Goal: Task Accomplishment & Management: Manage account settings

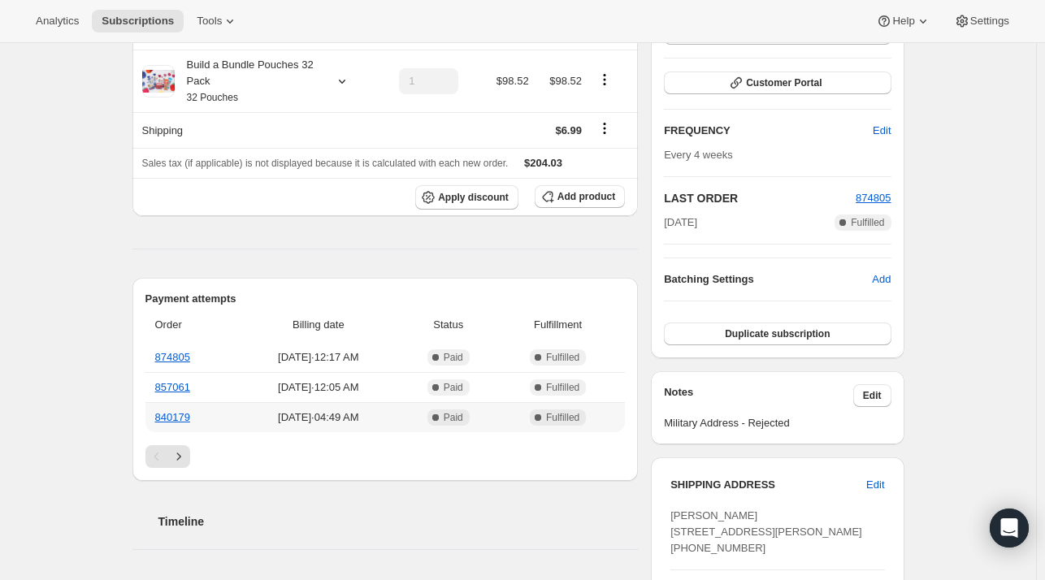
scroll to position [244, 0]
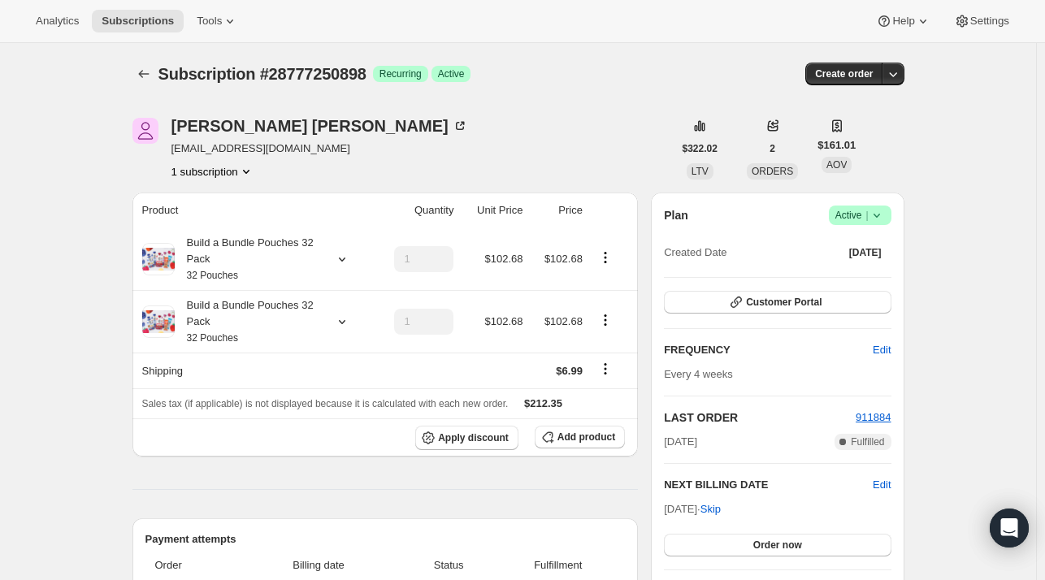
click at [861, 214] on span "Active |" at bounding box center [860, 215] width 50 height 16
click at [852, 275] on span "Cancel subscription" at bounding box center [865, 274] width 92 height 12
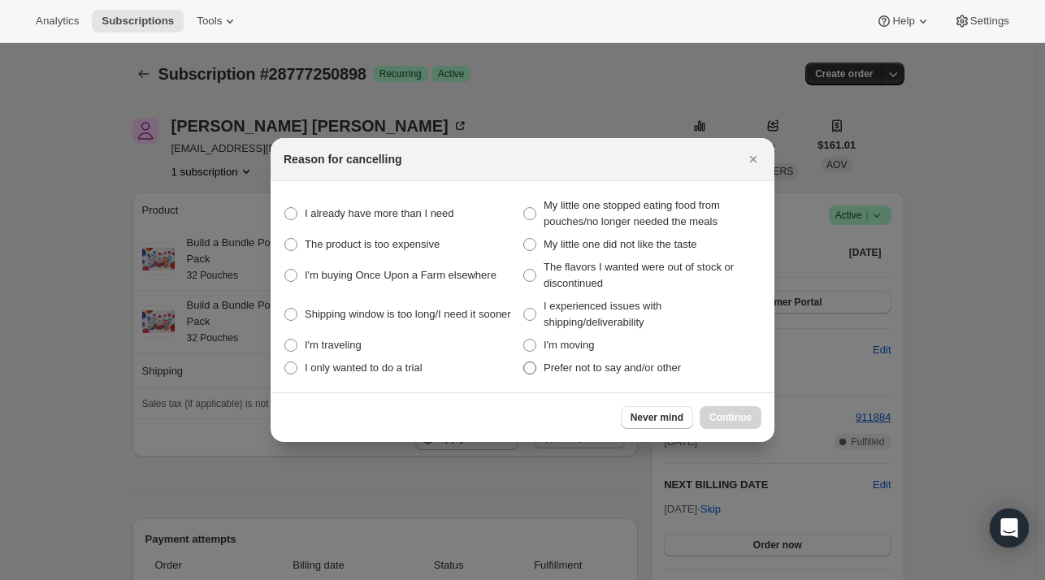
click at [636, 374] on span "Prefer not to say and/or other" at bounding box center [611, 367] width 137 height 12
click at [524, 362] on other "Prefer not to say and/or other" at bounding box center [523, 361] width 1 height 1
radio other "true"
click at [728, 415] on span "Continue" at bounding box center [730, 417] width 42 height 13
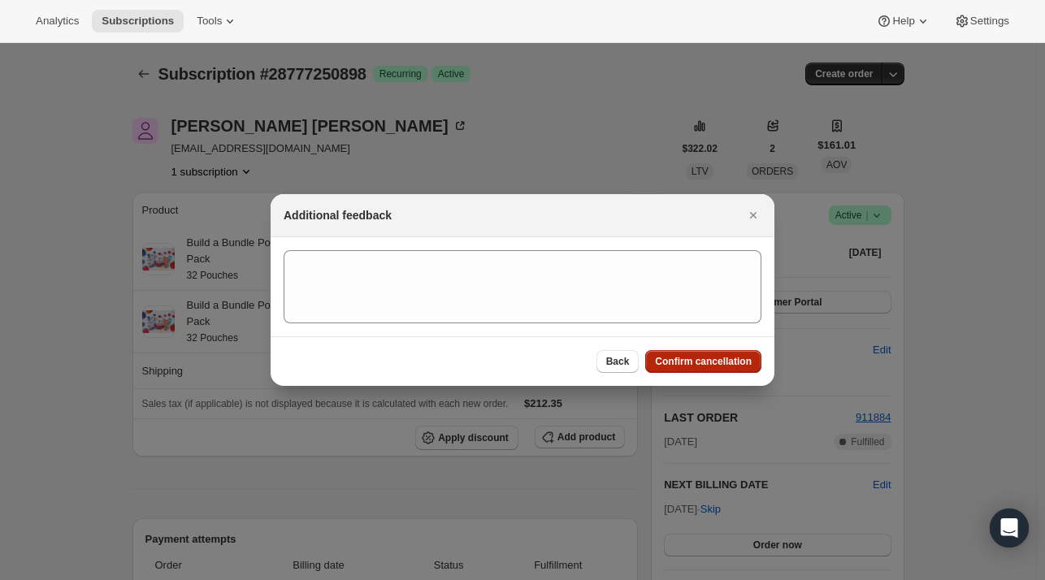
click at [677, 360] on span "Confirm cancellation" at bounding box center [703, 361] width 97 height 13
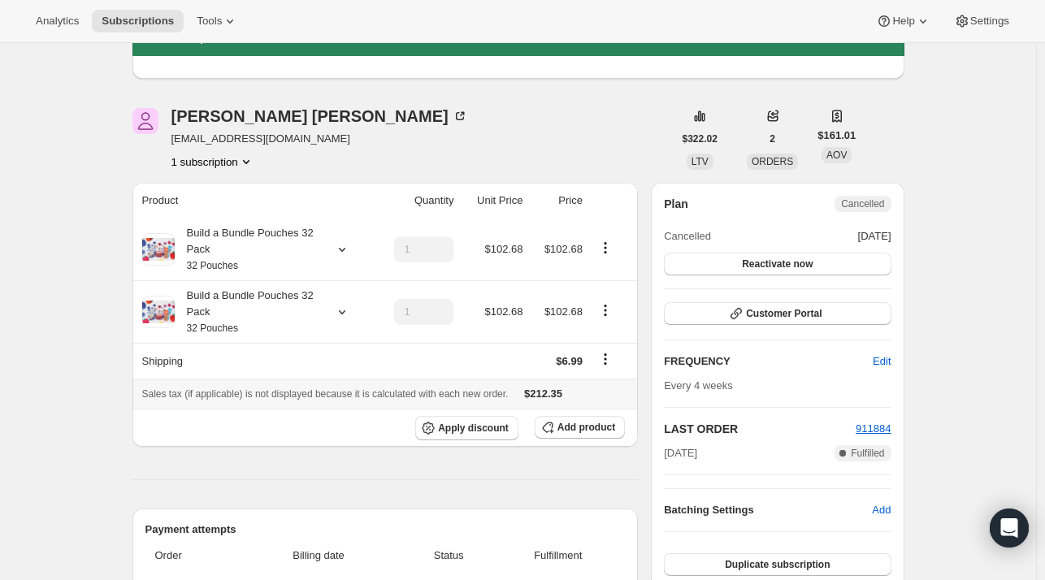
scroll to position [81, 0]
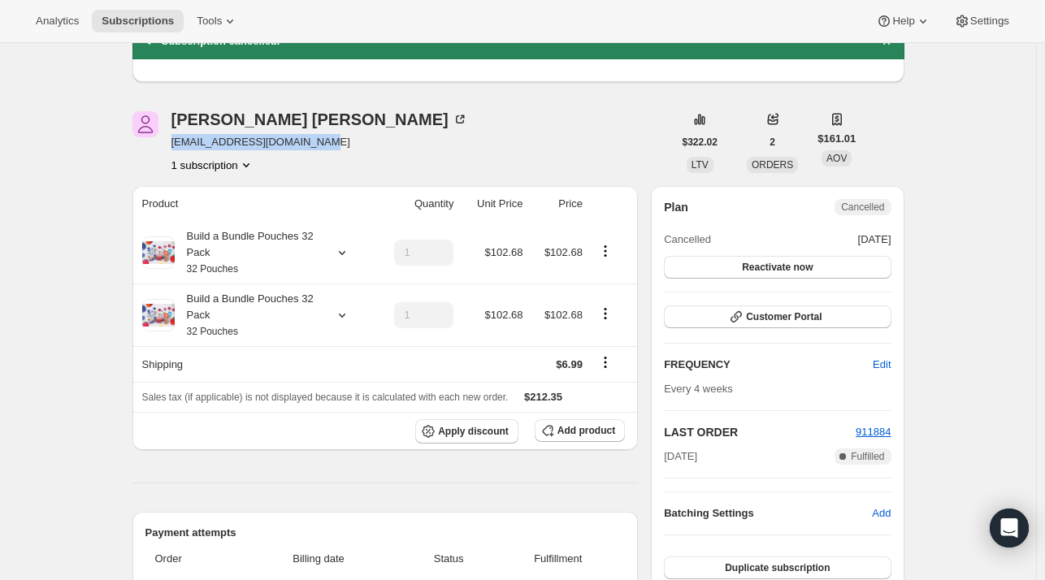
drag, startPoint x: 334, startPoint y: 139, endPoint x: 175, endPoint y: 148, distance: 159.5
click at [175, 148] on div "Angelina Spagnoli angeybattaglia@hotmail.com 1 subscription" at bounding box center [402, 142] width 540 height 62
copy span "angeybattaglia@hotmail.com"
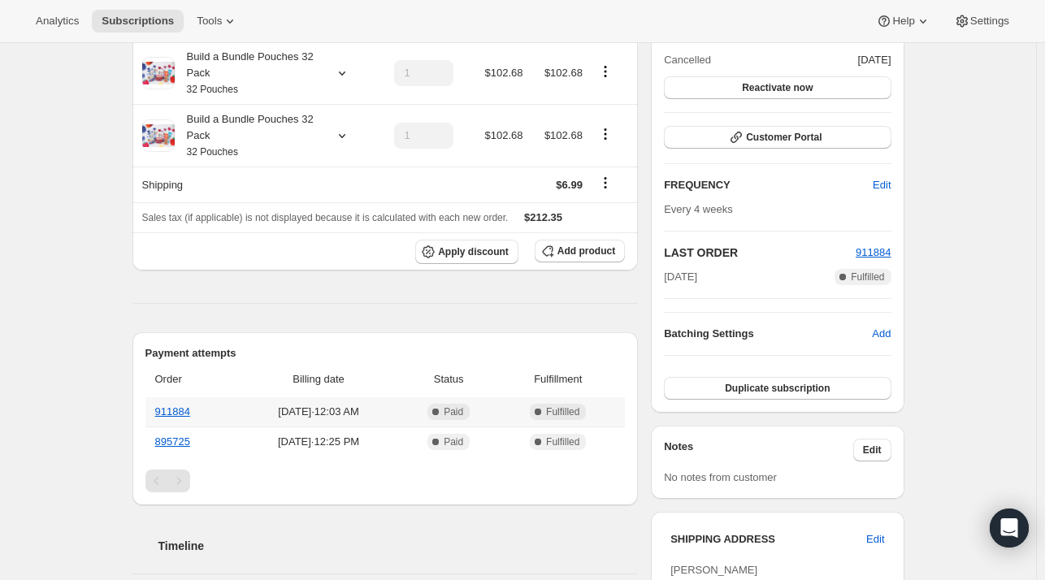
scroll to position [406, 0]
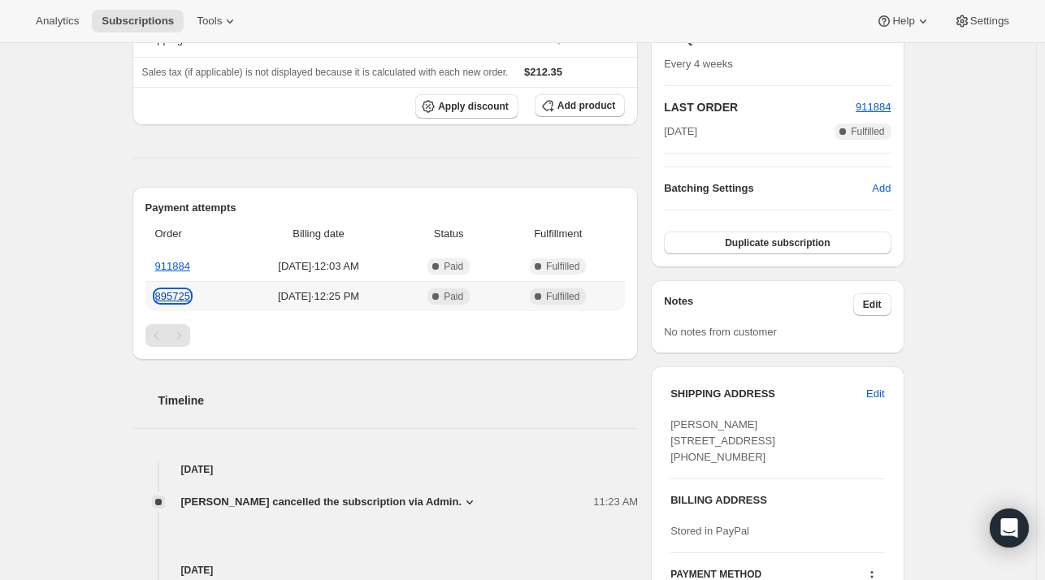
click at [184, 299] on link "895725" at bounding box center [172, 296] width 35 height 12
